Goal: Information Seeking & Learning: Learn about a topic

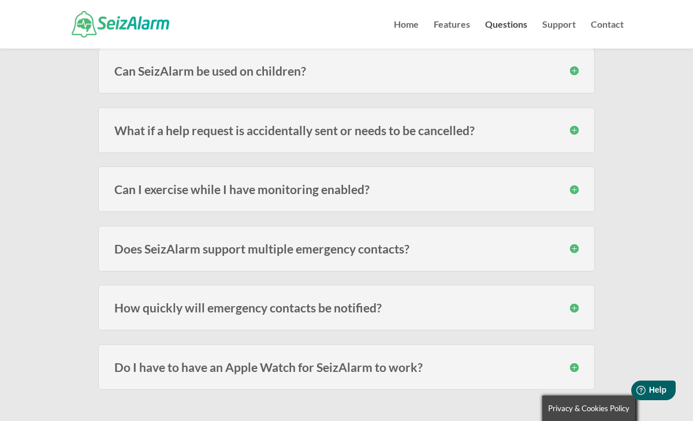
scroll to position [595, 0]
click at [350, 317] on div "How quickly will emergency contacts be notified? Speed varies on carrier signal…" at bounding box center [346, 307] width 497 height 46
click at [570, 309] on h3 "How quickly will emergency contacts be notified?" at bounding box center [346, 306] width 465 height 12
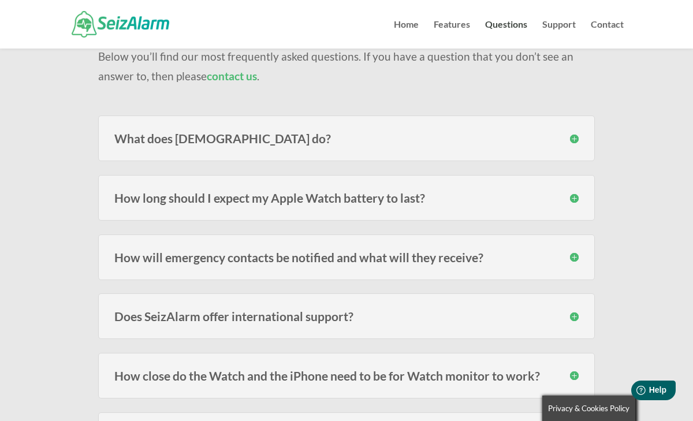
scroll to position [109, 0]
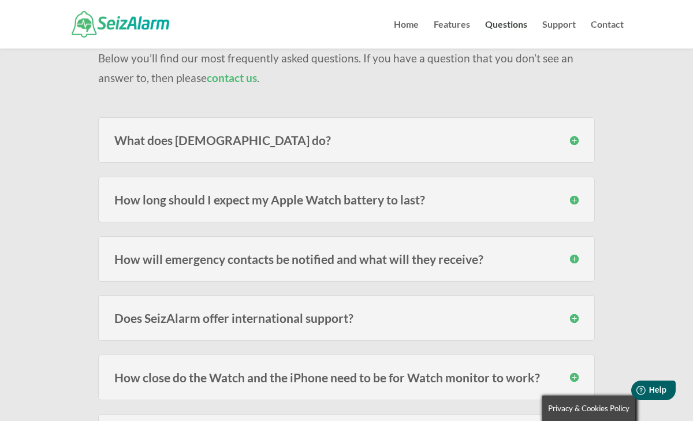
click at [574, 143] on h3 "What does [DEMOGRAPHIC_DATA] do?" at bounding box center [346, 140] width 465 height 12
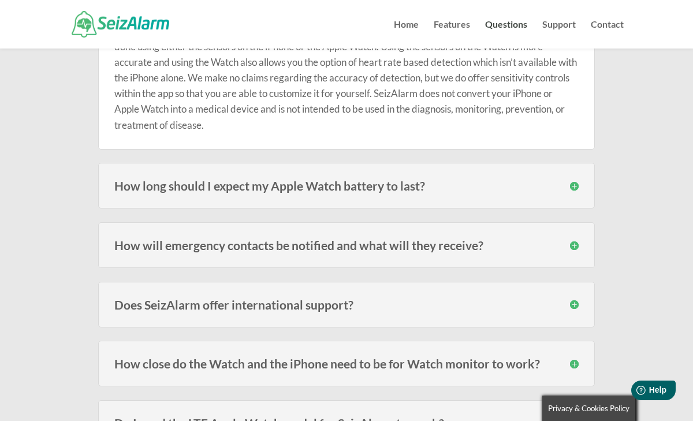
scroll to position [246, 0]
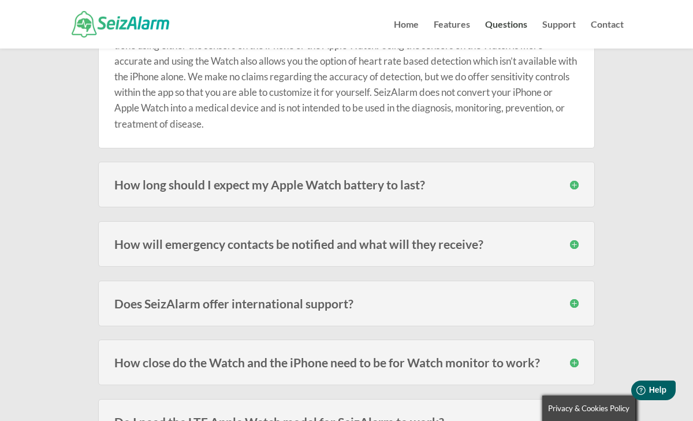
click at [577, 184] on h3 "How long should I expect my Apple Watch battery to last?" at bounding box center [346, 185] width 465 height 12
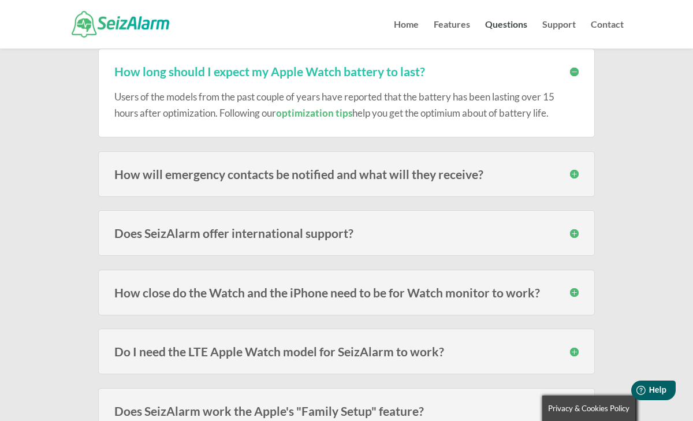
scroll to position [361, 0]
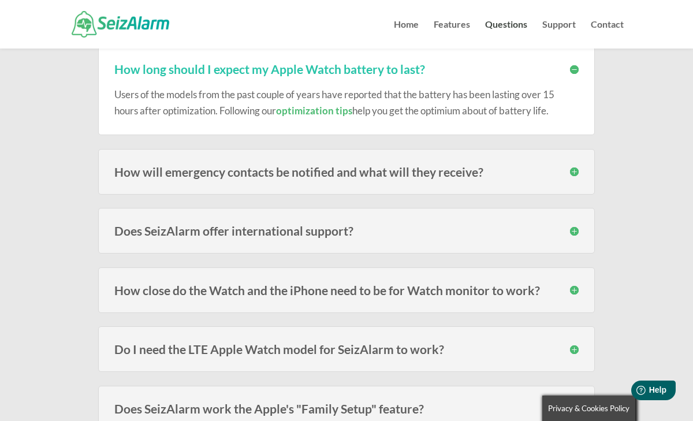
click at [572, 173] on h3 "How will emergency contacts be notified and what will they receive?" at bounding box center [346, 172] width 465 height 12
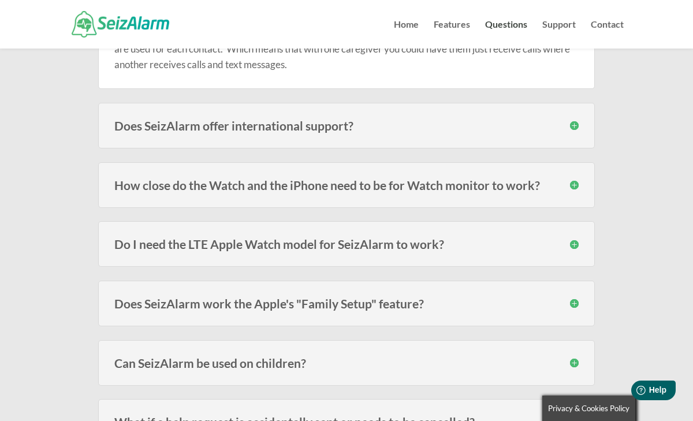
scroll to position [543, 0]
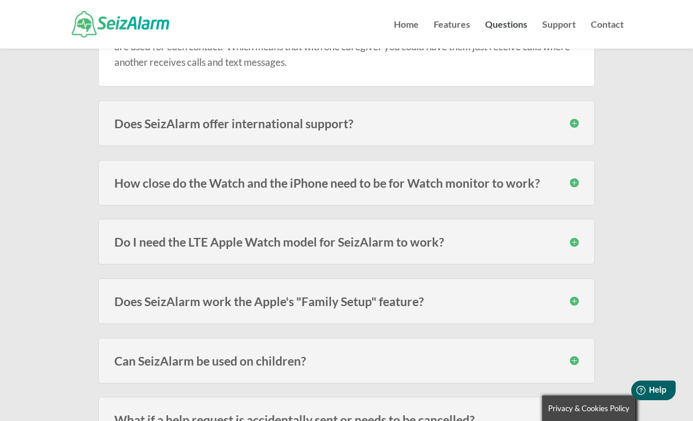
click at [574, 181] on h3 "How close do the Watch and the iPhone need to be for Watch monitor to work?" at bounding box center [346, 183] width 465 height 12
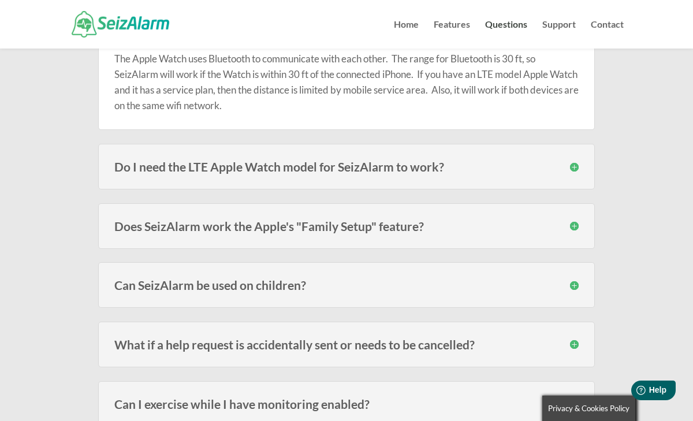
scroll to position [690, 0]
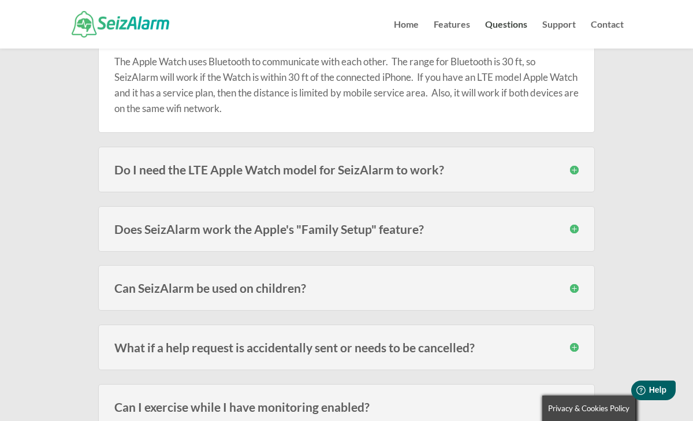
click at [517, 173] on h3 "Do I need the LTE Apple Watch model for SeizAlarm to work?" at bounding box center [346, 170] width 465 height 12
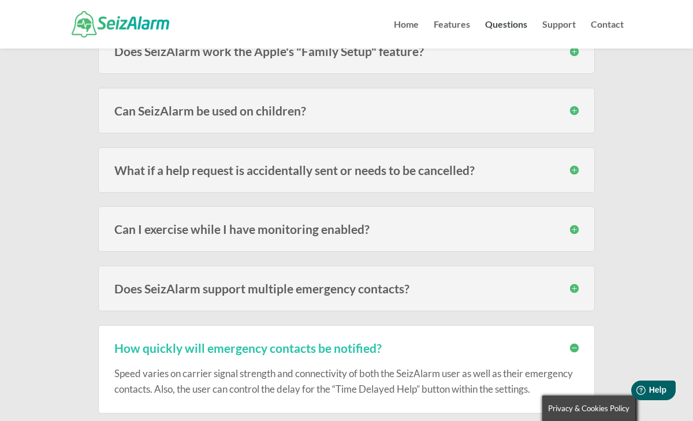
scroll to position [930, 0]
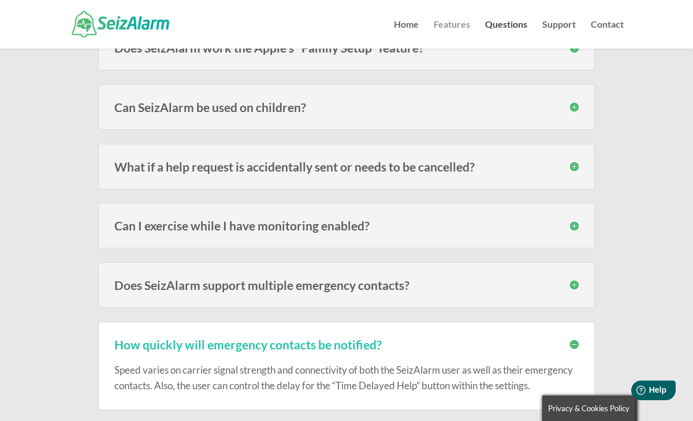
click at [455, 25] on link "Features" at bounding box center [452, 34] width 36 height 28
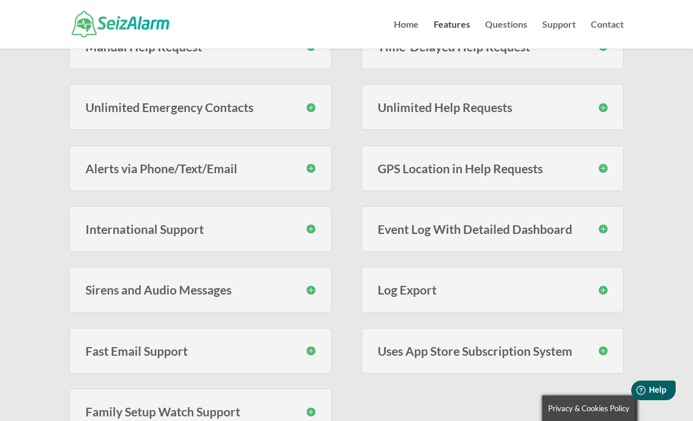
scroll to position [384, 0]
click at [309, 287] on h3 "Sirens and Audio Messages" at bounding box center [201, 289] width 230 height 12
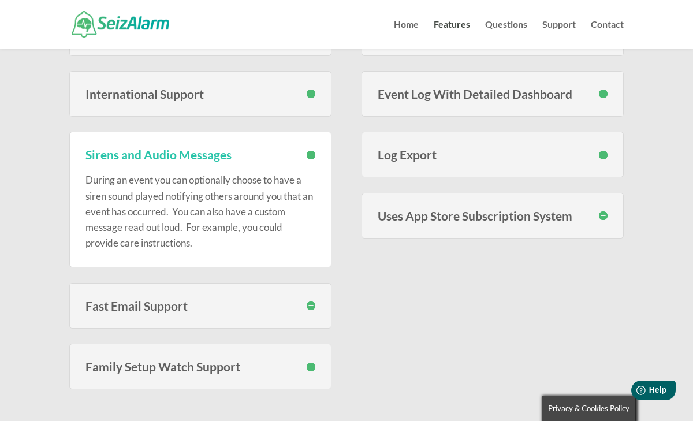
scroll to position [519, 0]
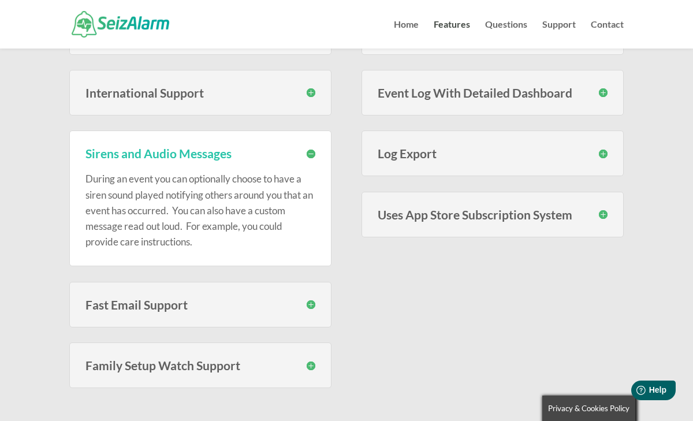
click at [214, 157] on h3 "Sirens and Audio Messages" at bounding box center [201, 153] width 230 height 12
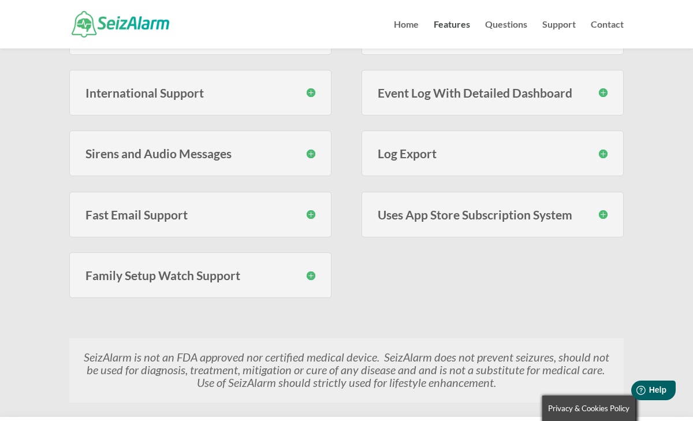
click at [214, 157] on h3 "Sirens and Audio Messages" at bounding box center [201, 153] width 230 height 12
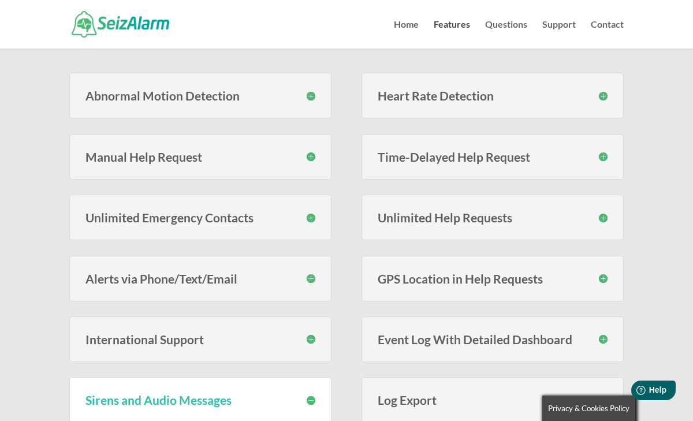
scroll to position [251, 0]
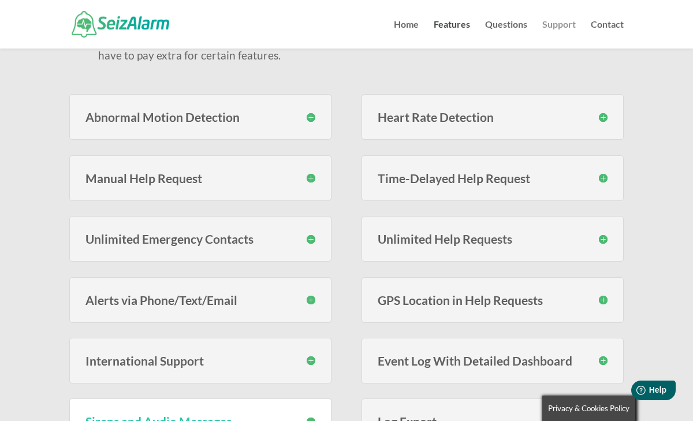
click at [557, 28] on link "Support" at bounding box center [560, 34] width 34 height 28
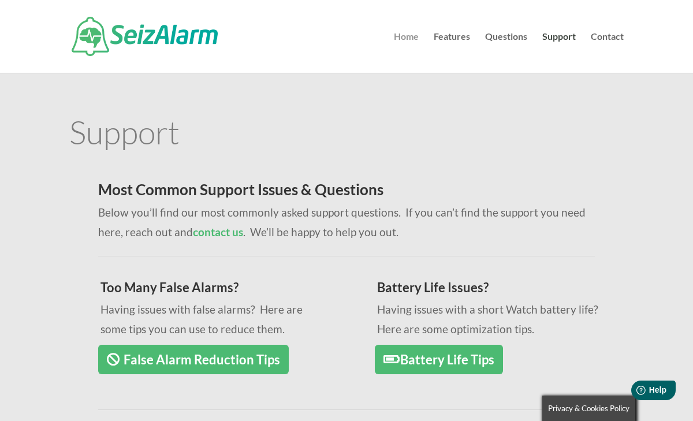
click at [412, 41] on link "Home" at bounding box center [406, 52] width 25 height 40
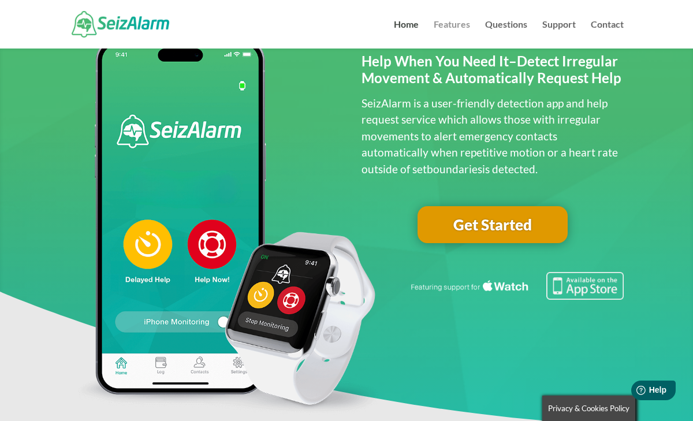
scroll to position [56, 0]
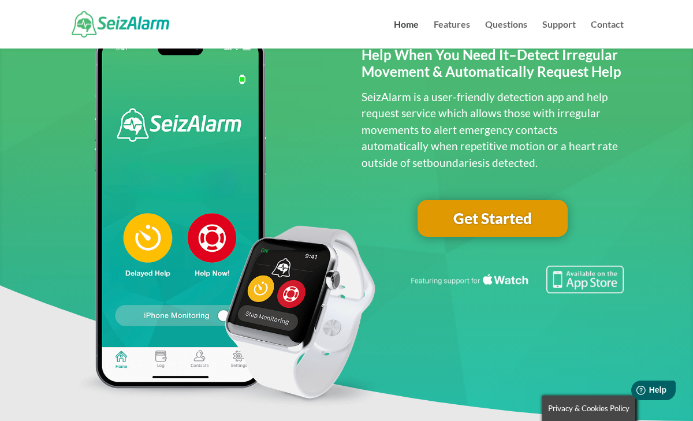
click at [463, 221] on link "Get Started" at bounding box center [493, 218] width 150 height 37
